Goal: Information Seeking & Learning: Find specific page/section

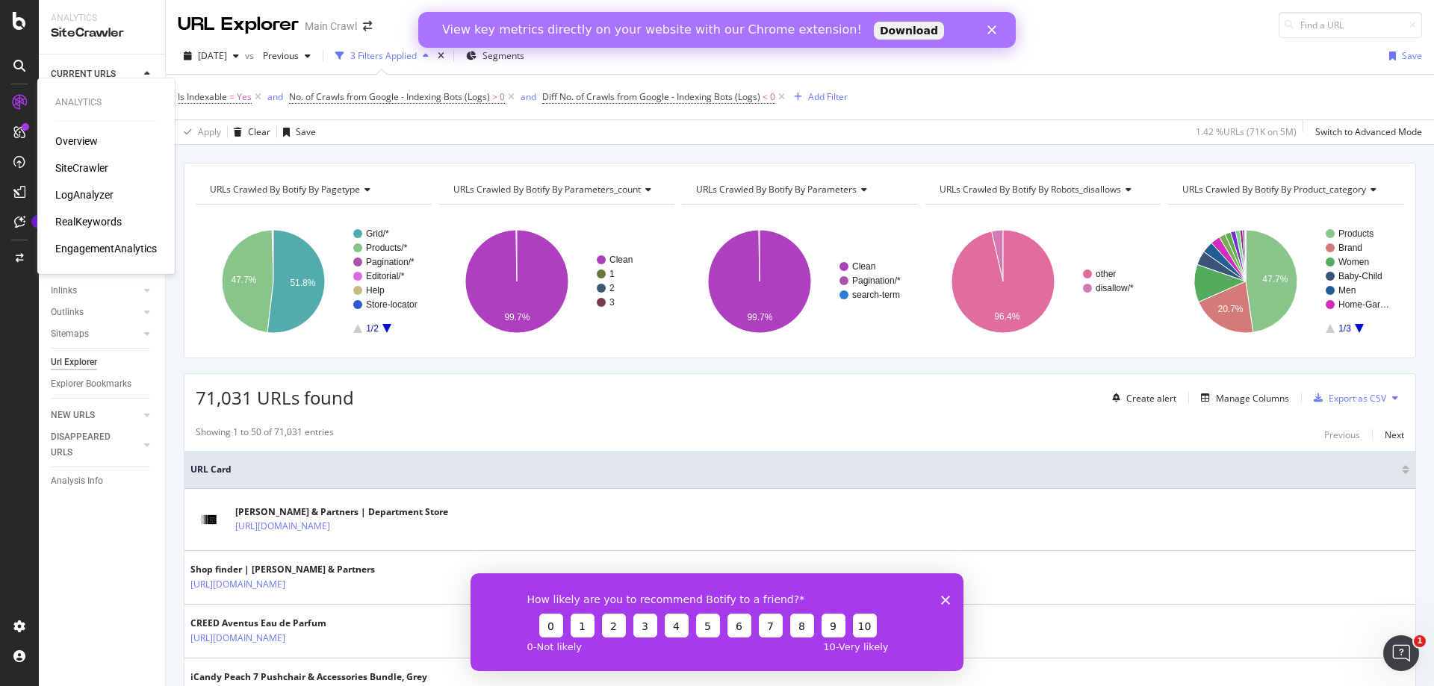
click at [87, 193] on div "LogAnalyzer" at bounding box center [84, 194] width 58 height 15
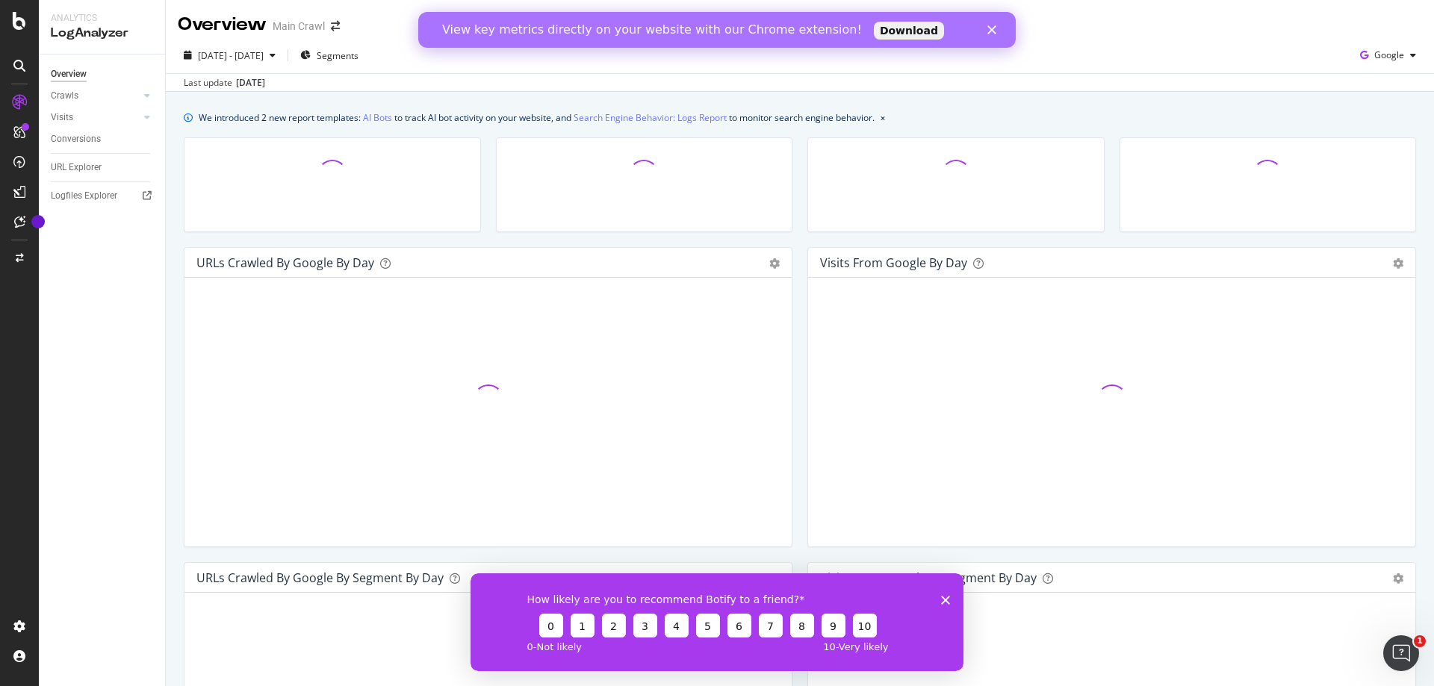
click at [993, 31] on polygon "Close" at bounding box center [991, 29] width 9 height 9
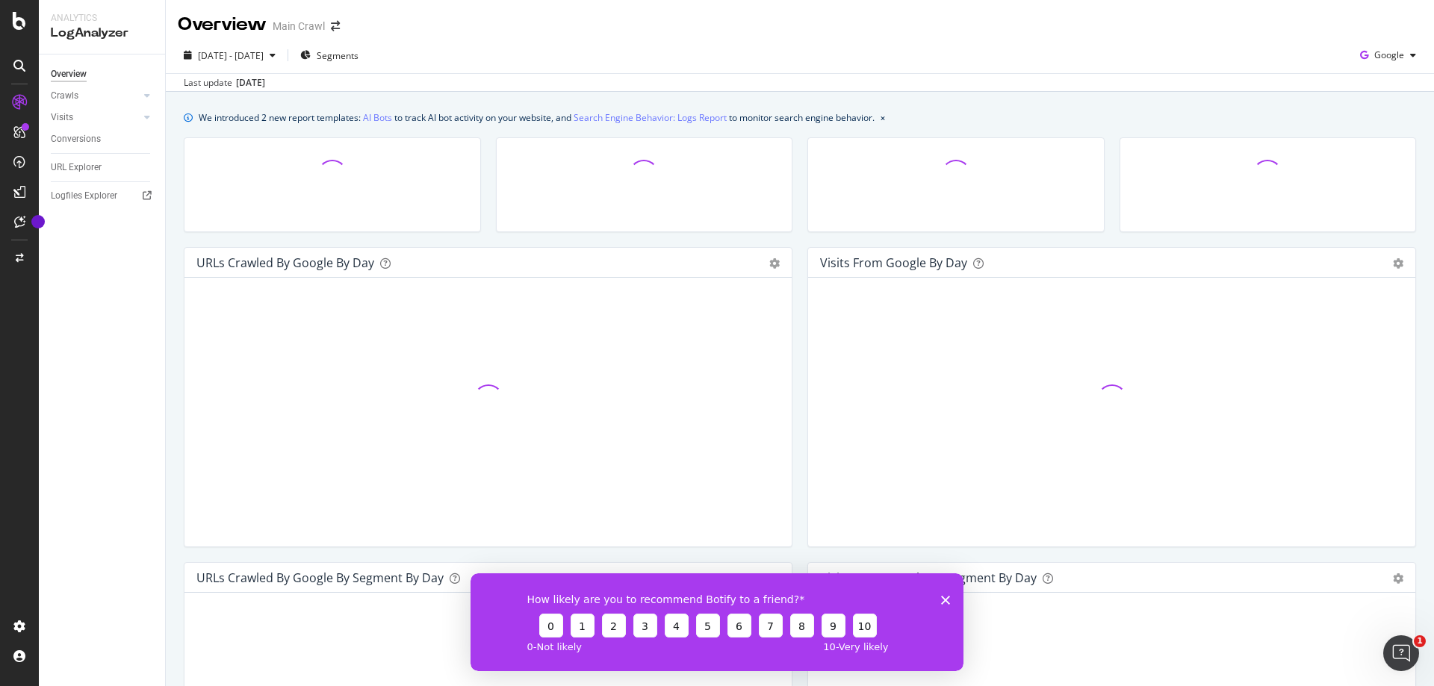
click at [949, 592] on div "How likely are you to recommend Botify to a friend? 0 1 2 3 4 5 6 7 8 9 10 0 - …" at bounding box center [717, 622] width 493 height 98
click at [946, 597] on icon "Close survey" at bounding box center [945, 599] width 9 height 9
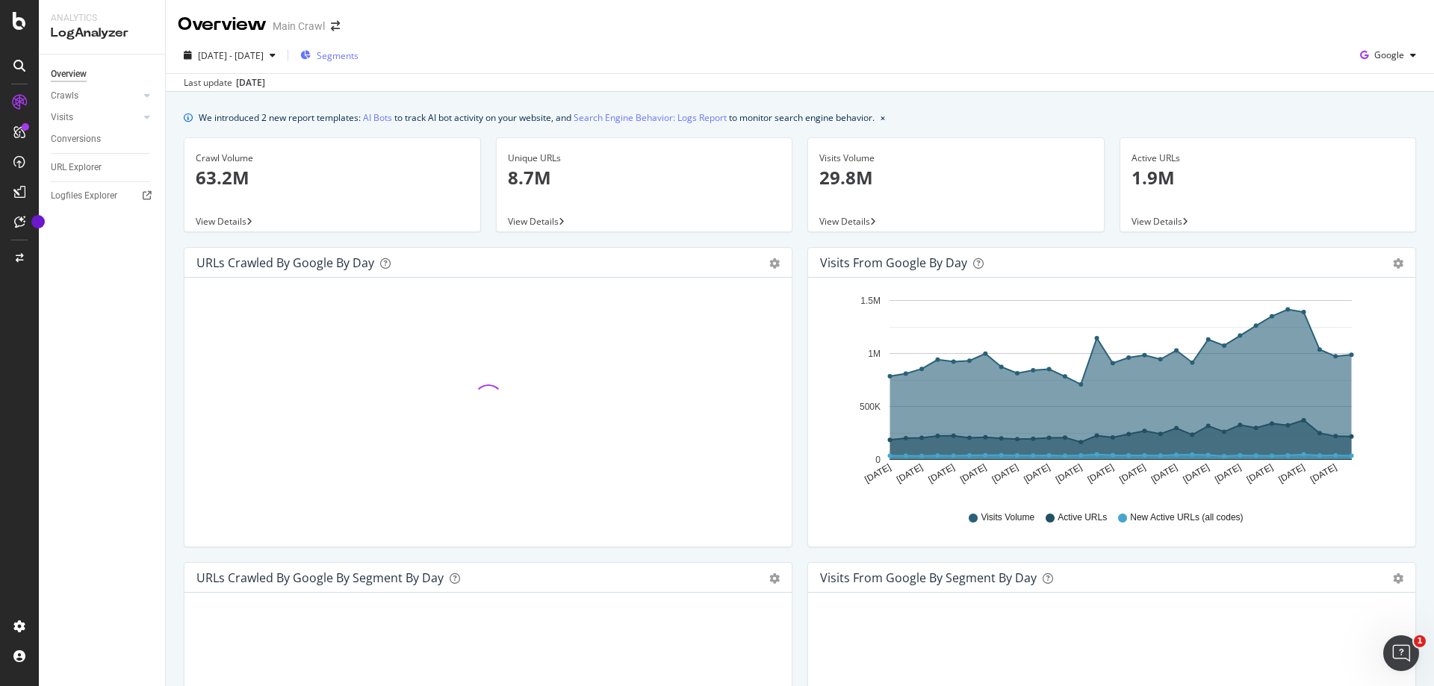
click at [359, 63] on div "Segments" at bounding box center [329, 55] width 58 height 22
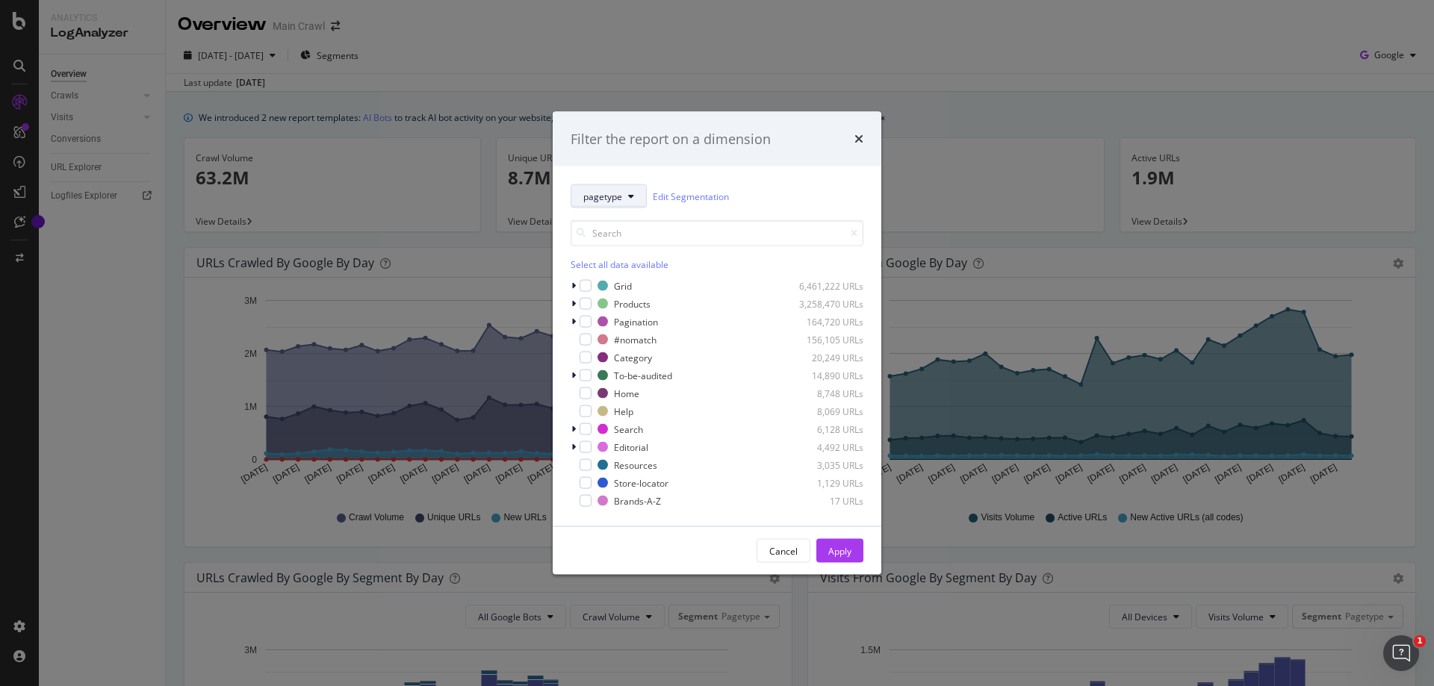
click at [620, 193] on span "pagetype" at bounding box center [602, 196] width 39 height 13
click at [860, 138] on icon "times" at bounding box center [858, 139] width 9 height 12
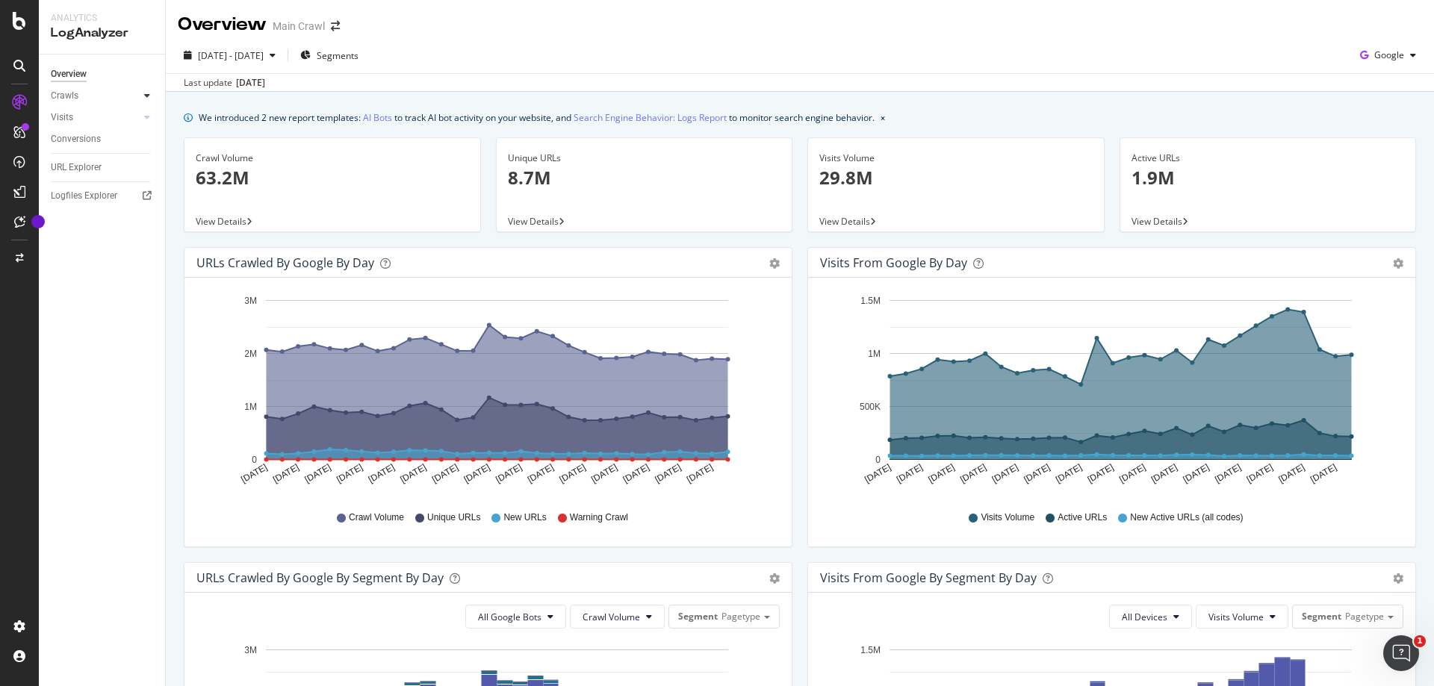
click at [143, 99] on div at bounding box center [147, 95] width 15 height 15
click at [87, 273] on div "URL Explorer" at bounding box center [76, 270] width 51 height 16
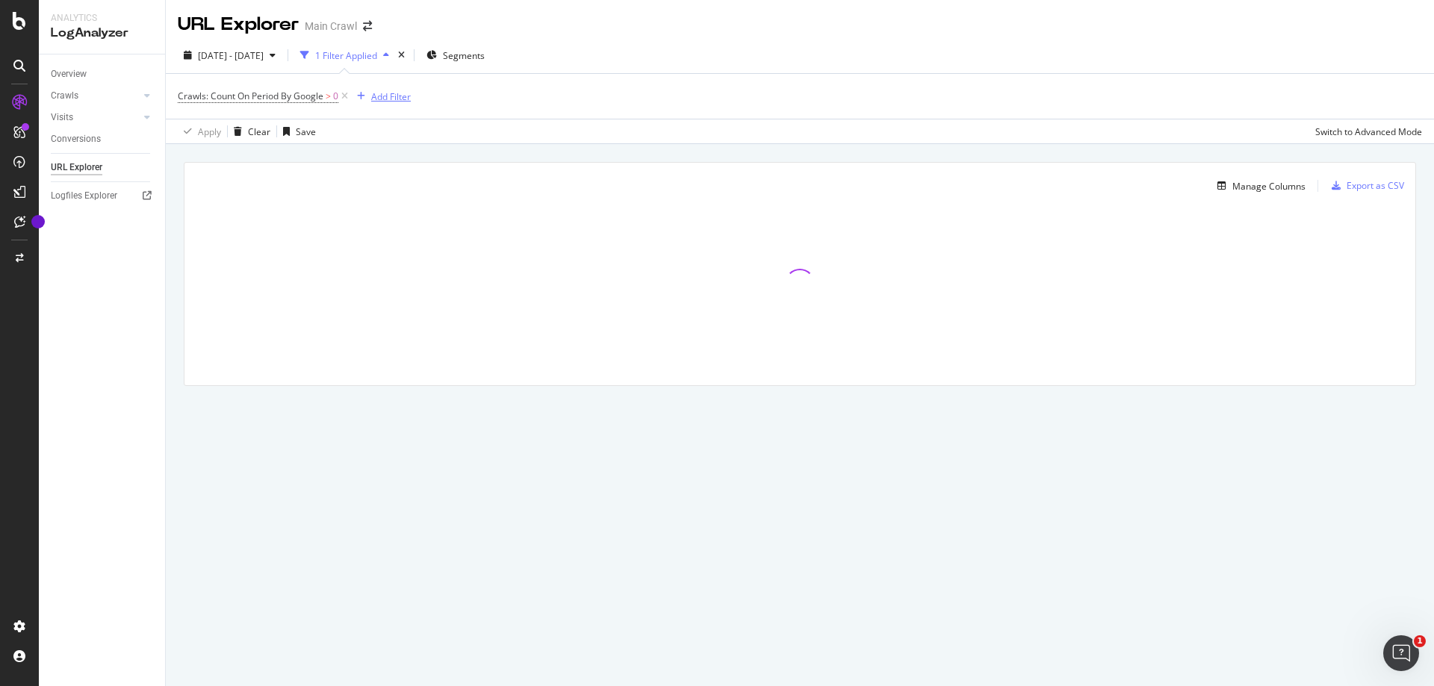
click at [387, 93] on div "Add Filter" at bounding box center [391, 96] width 40 height 13
click at [359, 202] on div "URLs (Logs)" at bounding box center [389, 201] width 66 height 15
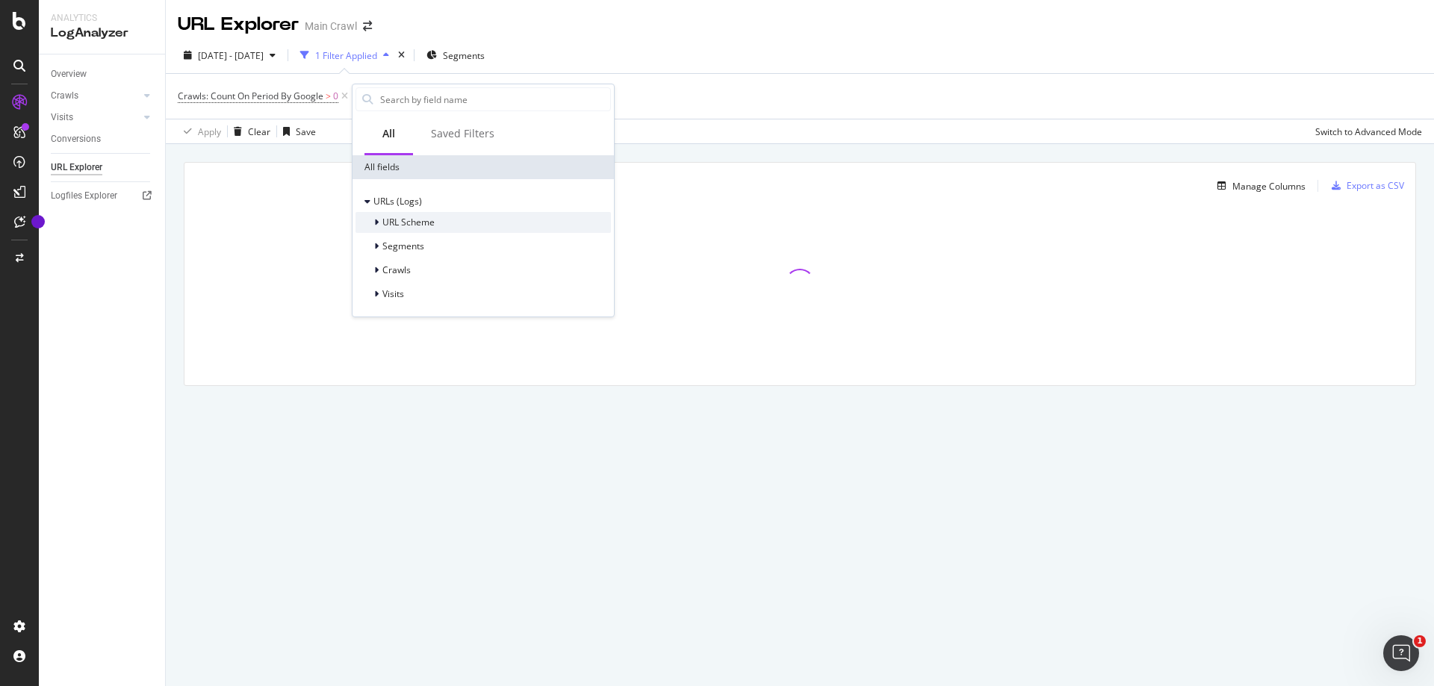
click at [375, 218] on icon at bounding box center [376, 222] width 4 height 9
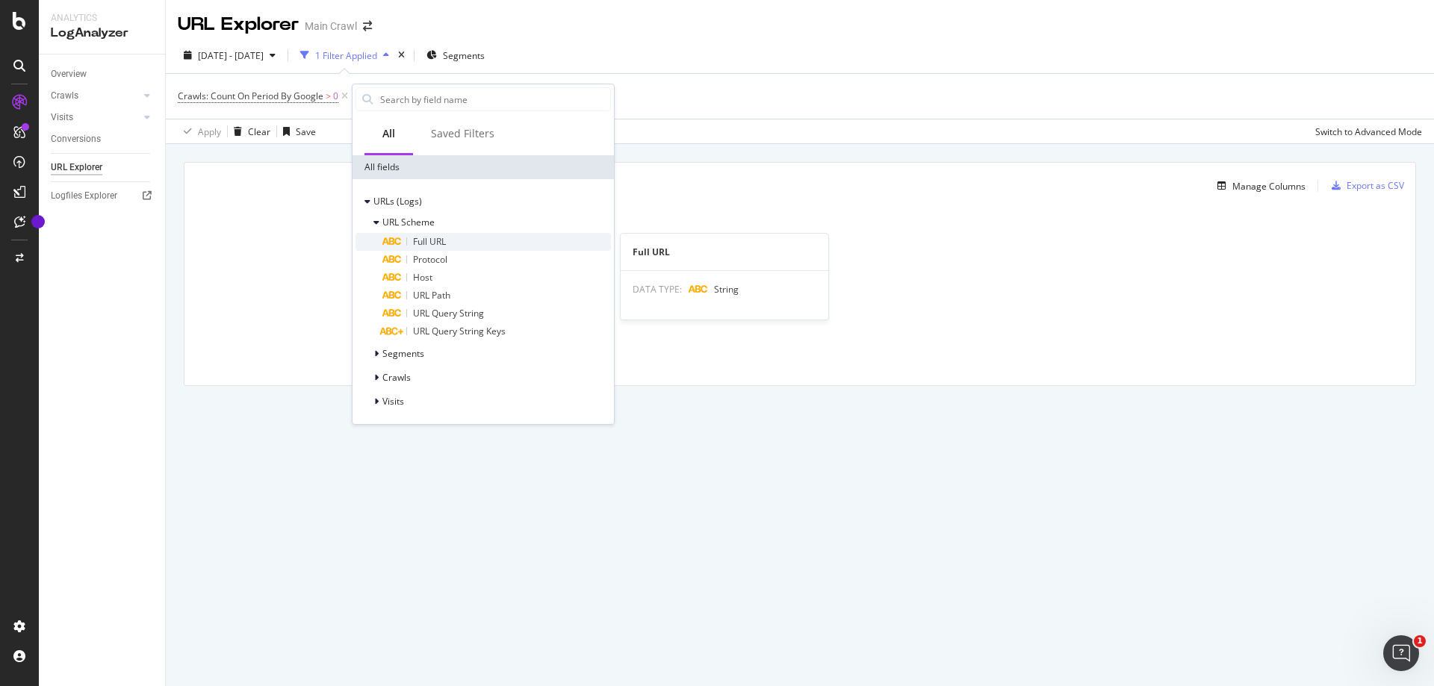
click at [423, 238] on span "Full URL" at bounding box center [429, 241] width 33 height 13
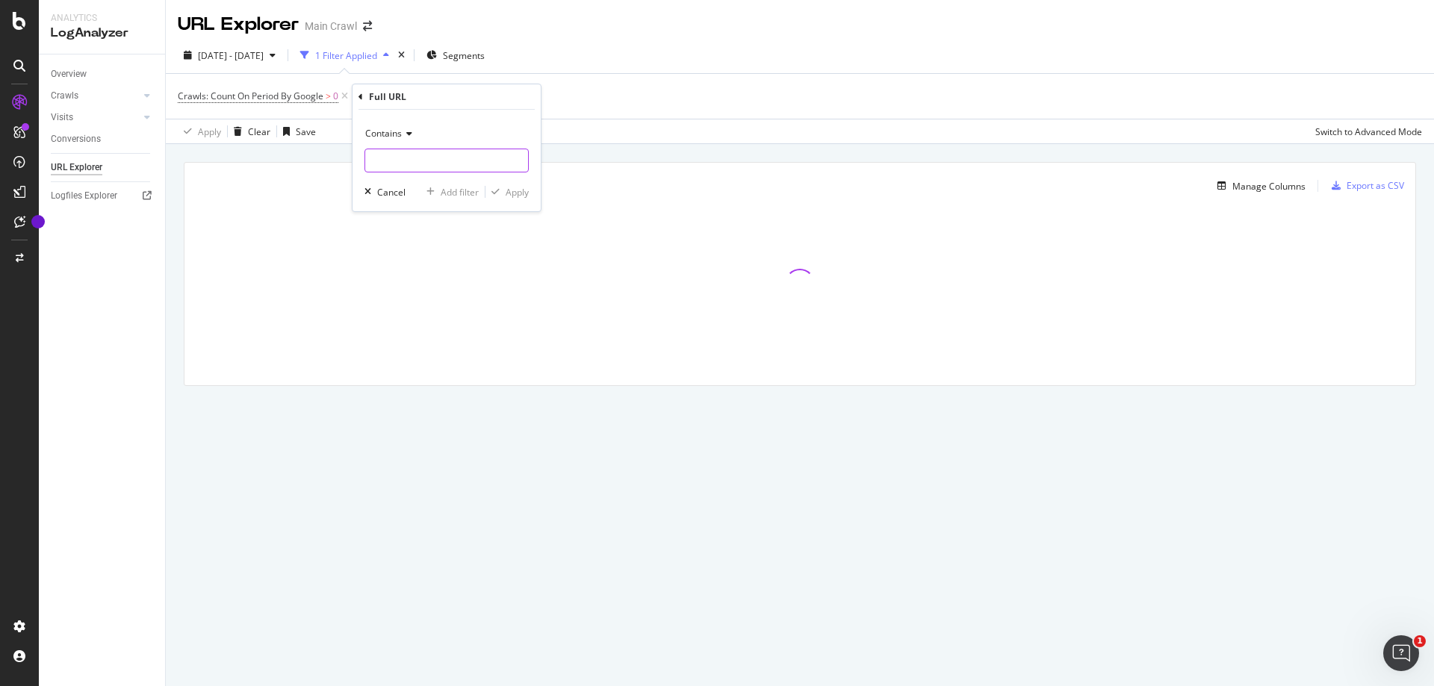
click at [438, 161] on input "text" at bounding box center [446, 161] width 163 height 24
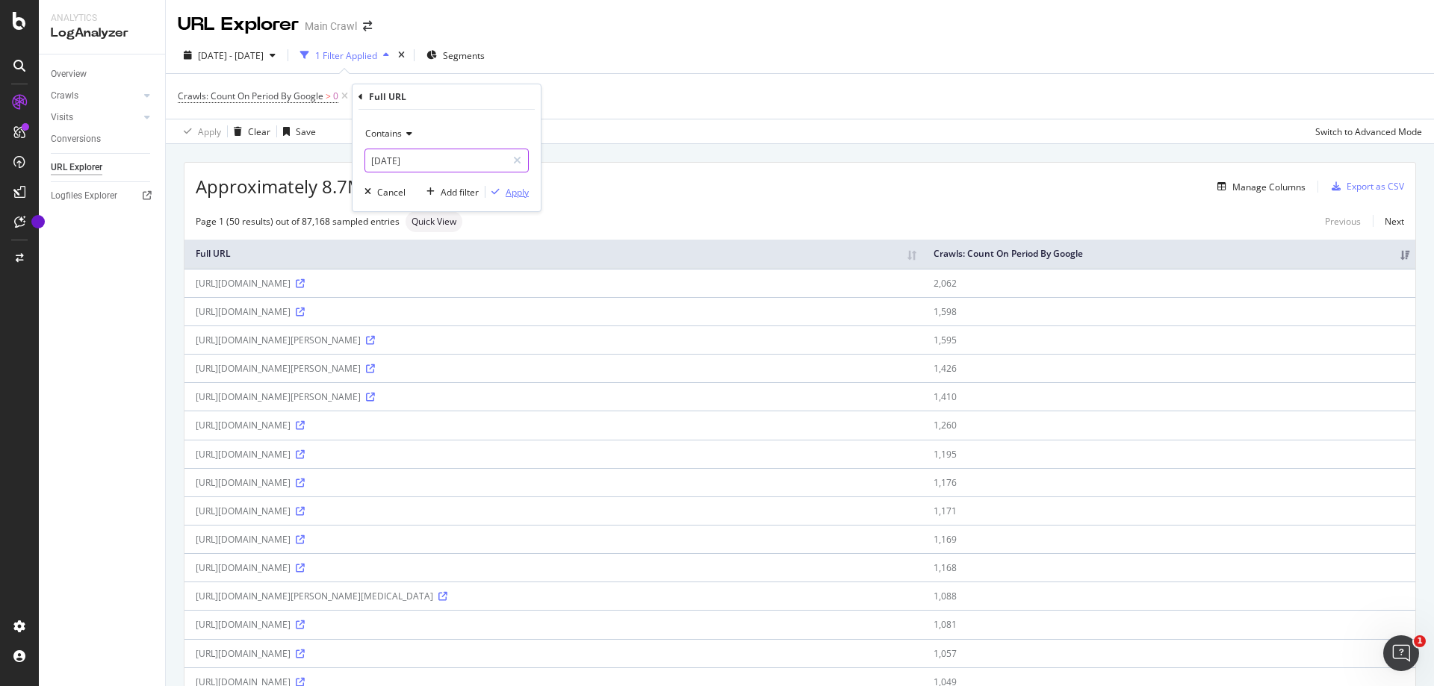
type input "[DATE]"
click at [514, 198] on div "Apply" at bounding box center [517, 192] width 23 height 13
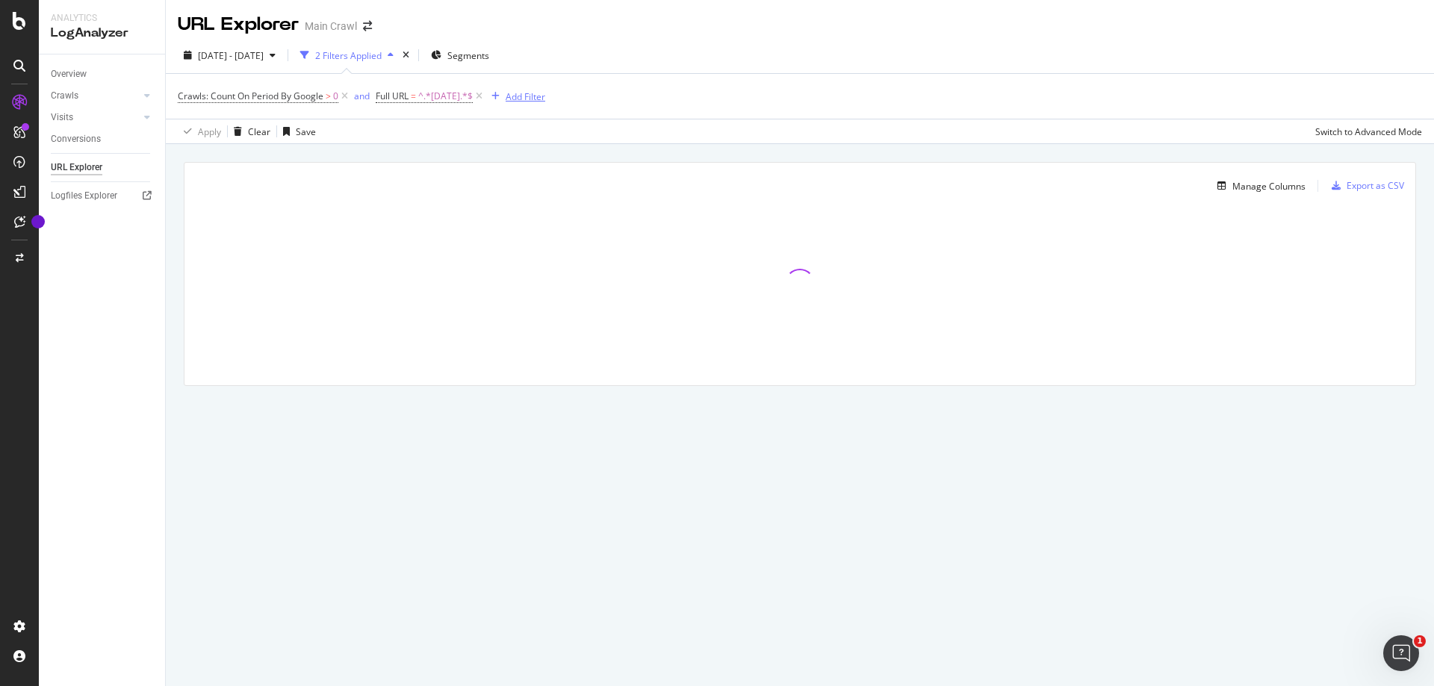
click at [545, 91] on div "Add Filter" at bounding box center [526, 96] width 40 height 13
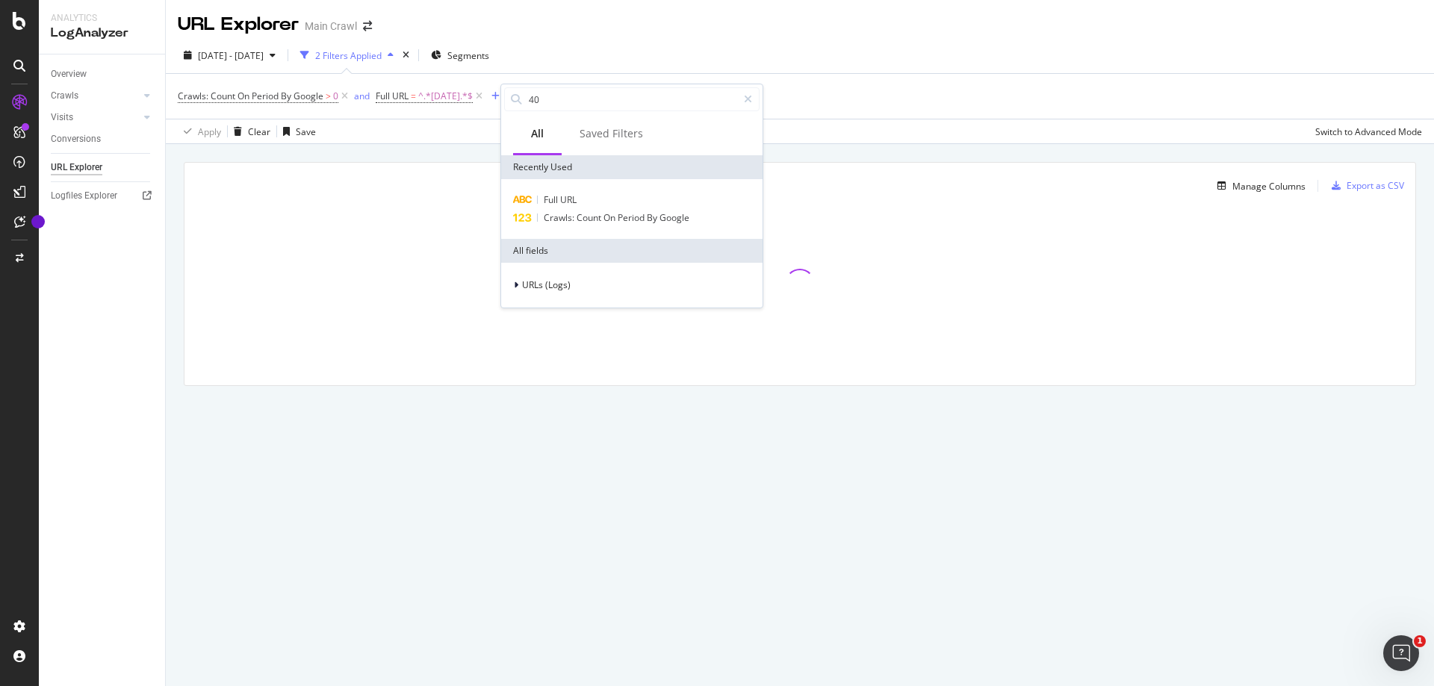
type input "404"
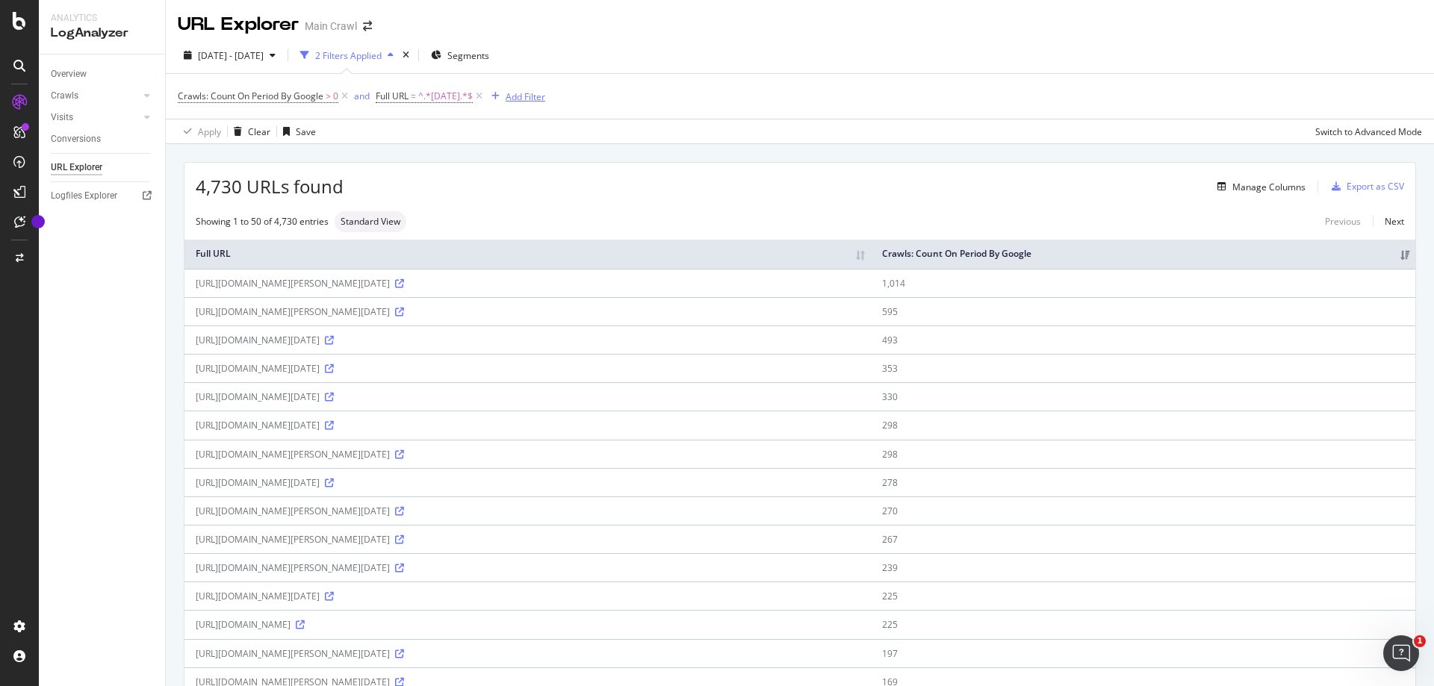
click at [538, 96] on div "Add Filter" at bounding box center [526, 96] width 40 height 13
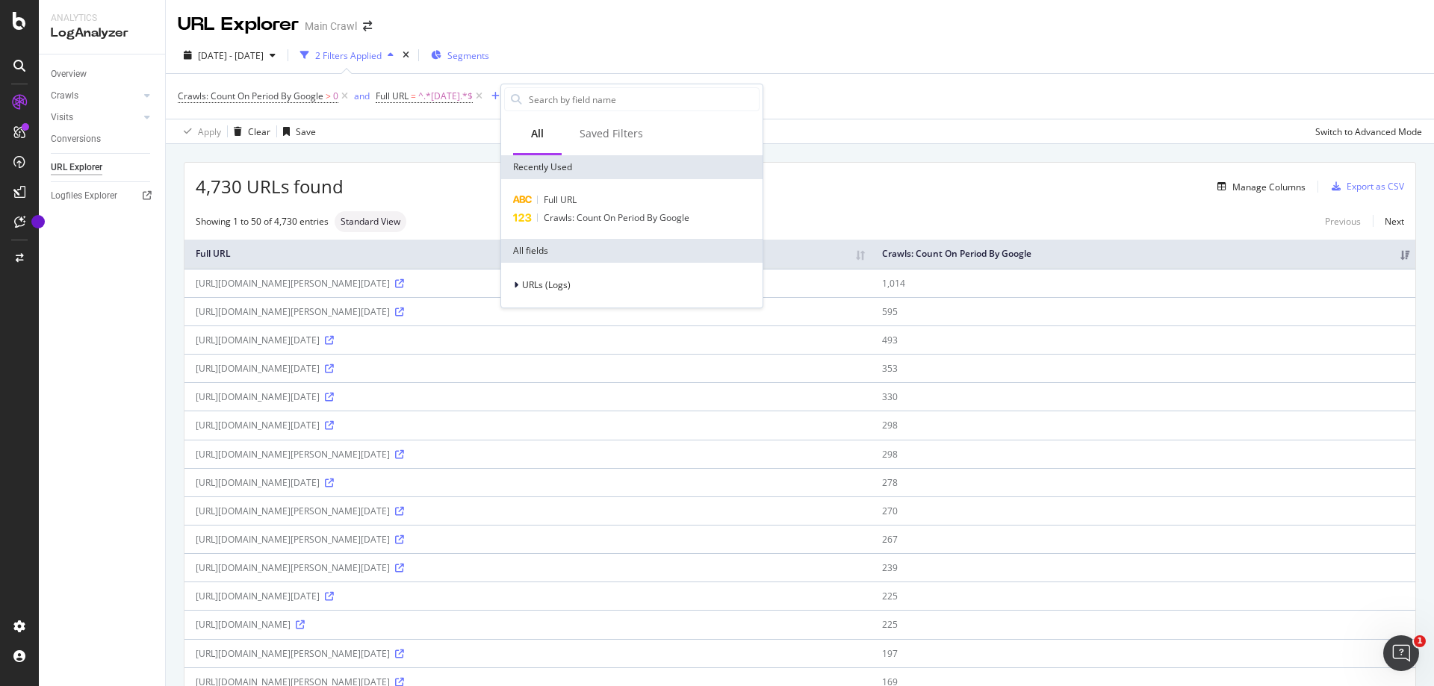
click at [489, 49] on span "Segments" at bounding box center [468, 55] width 42 height 13
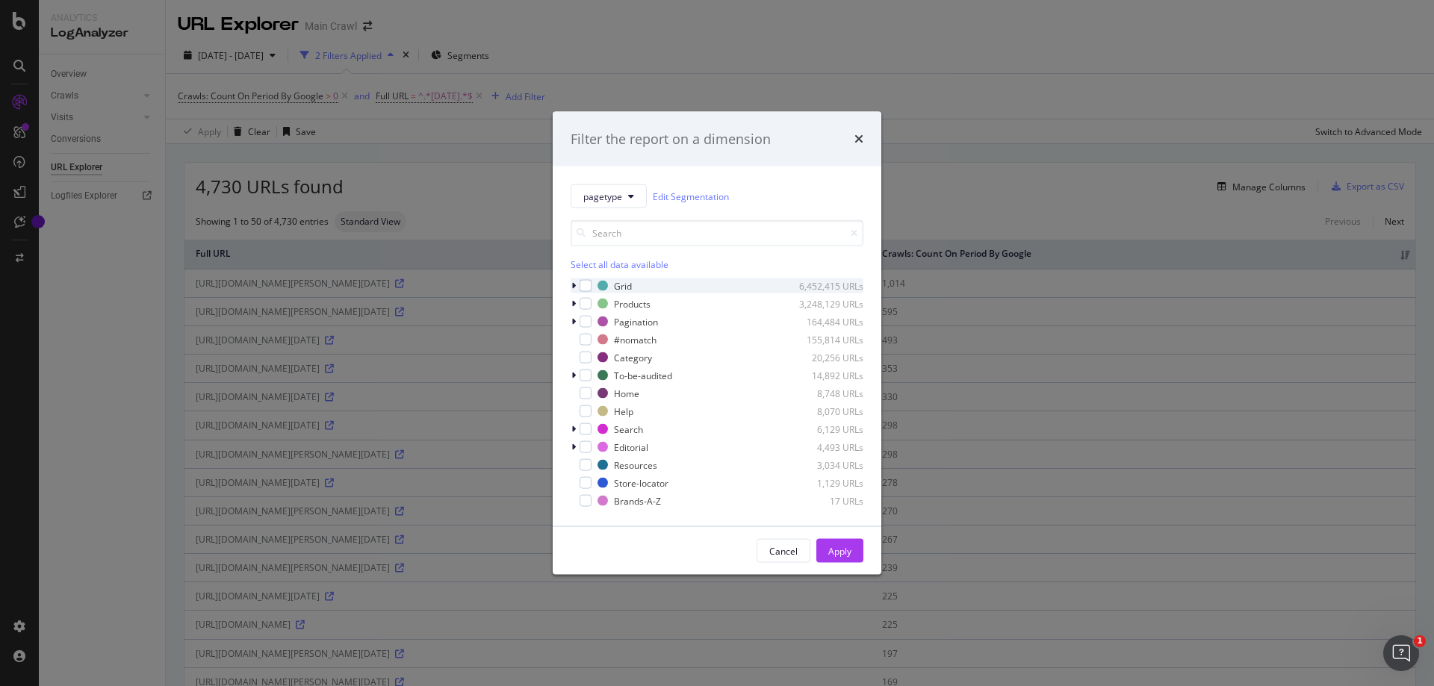
click at [576, 285] on div "modal" at bounding box center [575, 286] width 9 height 15
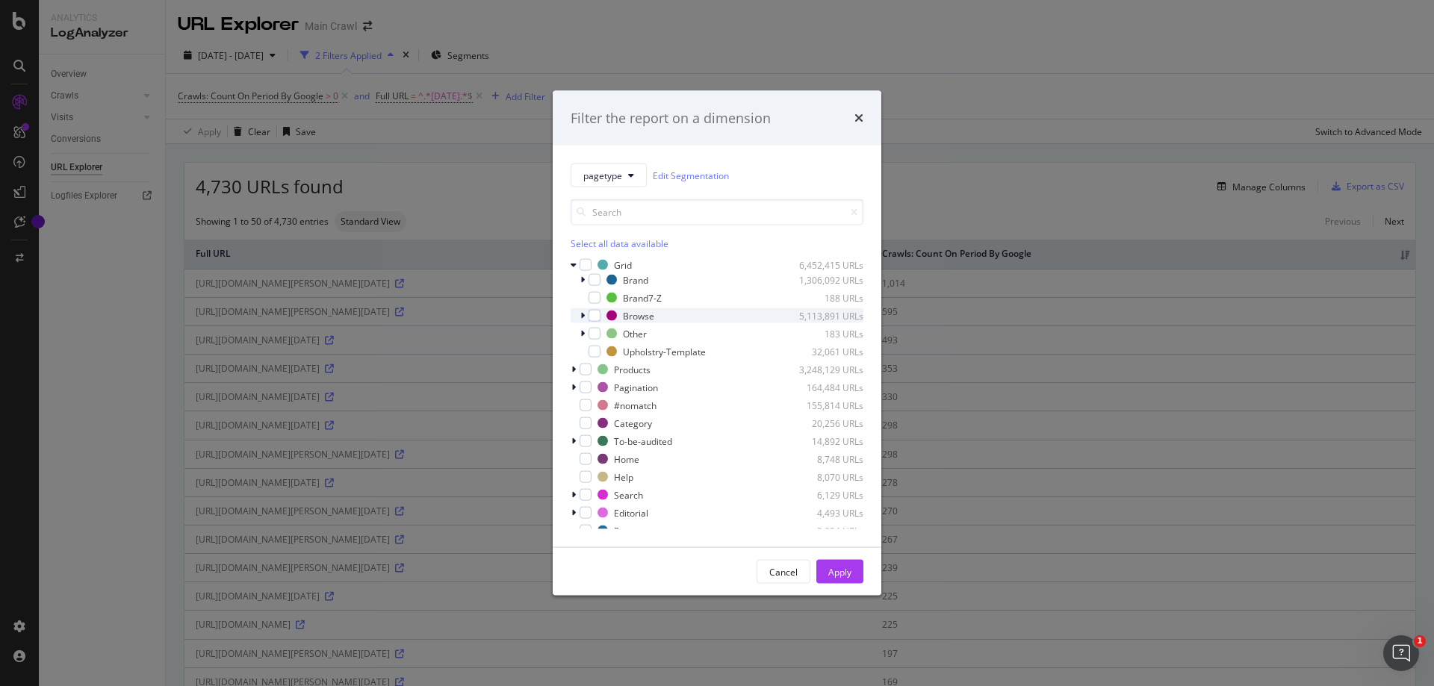
click at [584, 317] on icon "modal" at bounding box center [582, 315] width 4 height 9
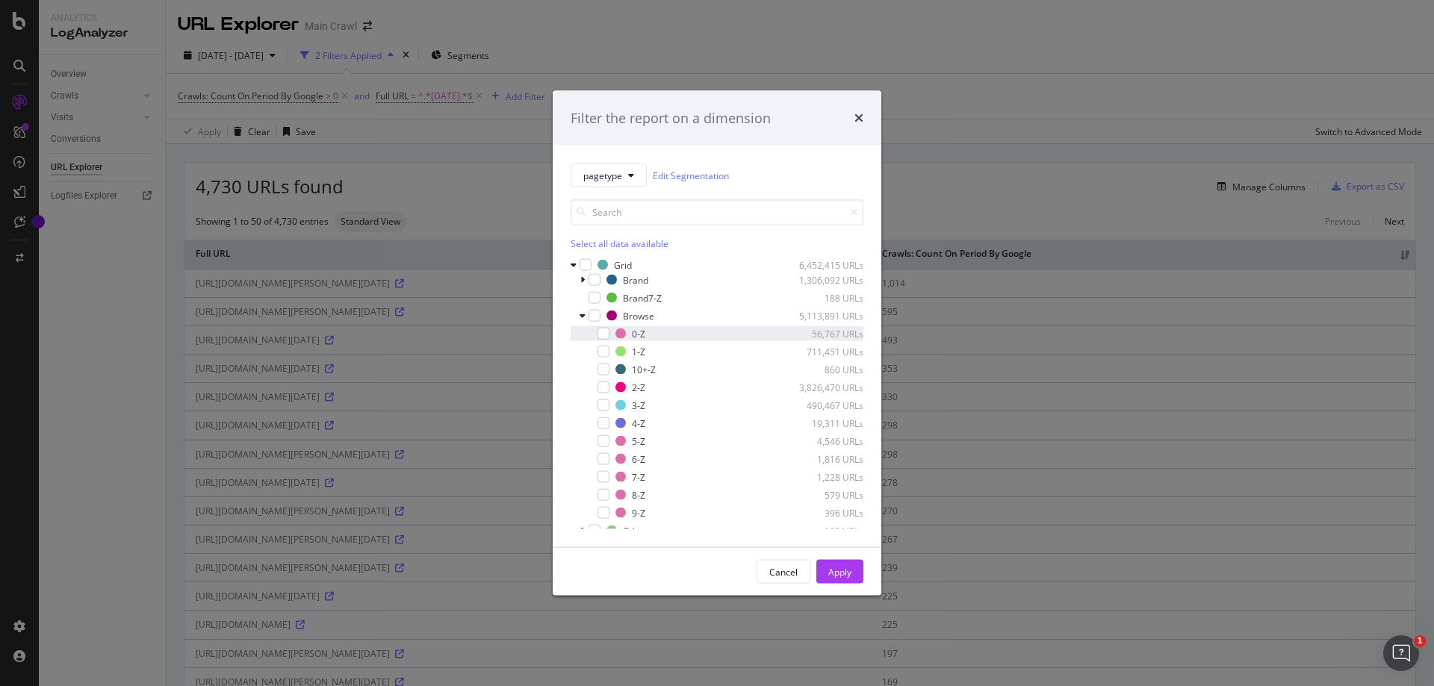
click at [601, 340] on div "0-Z 56,767 URLs" at bounding box center [717, 333] width 293 height 15
click at [845, 568] on div "Apply" at bounding box center [839, 571] width 23 height 13
